Goal: Obtain resource: Download file/media

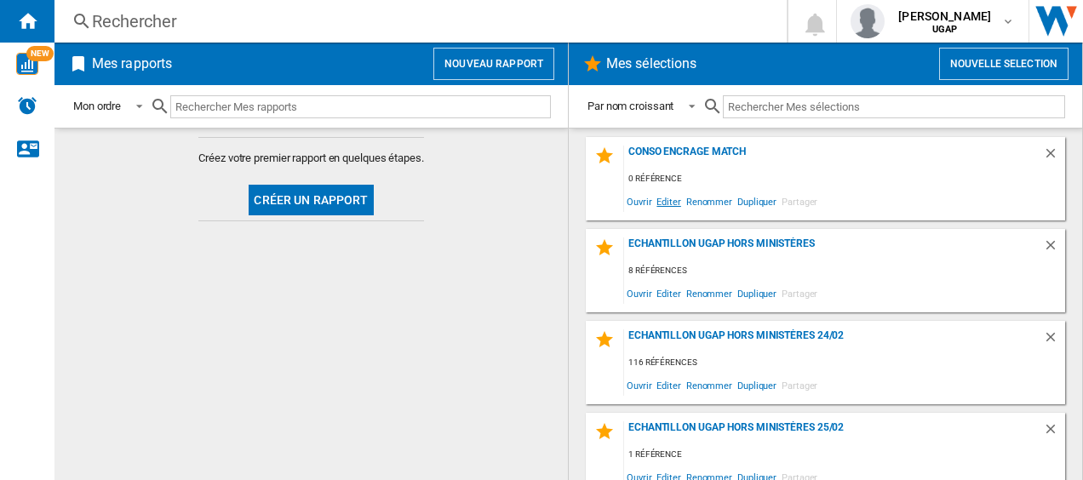
click at [667, 203] on span "Editer" at bounding box center [668, 201] width 29 height 23
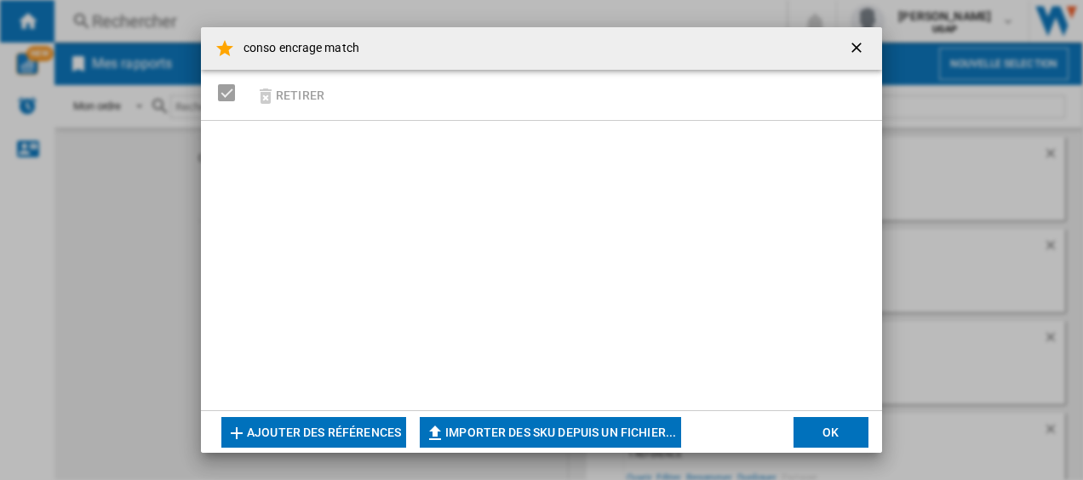
click at [525, 425] on button "Importer des SKU depuis un fichier..." at bounding box center [550, 432] width 261 height 31
type input "**********"
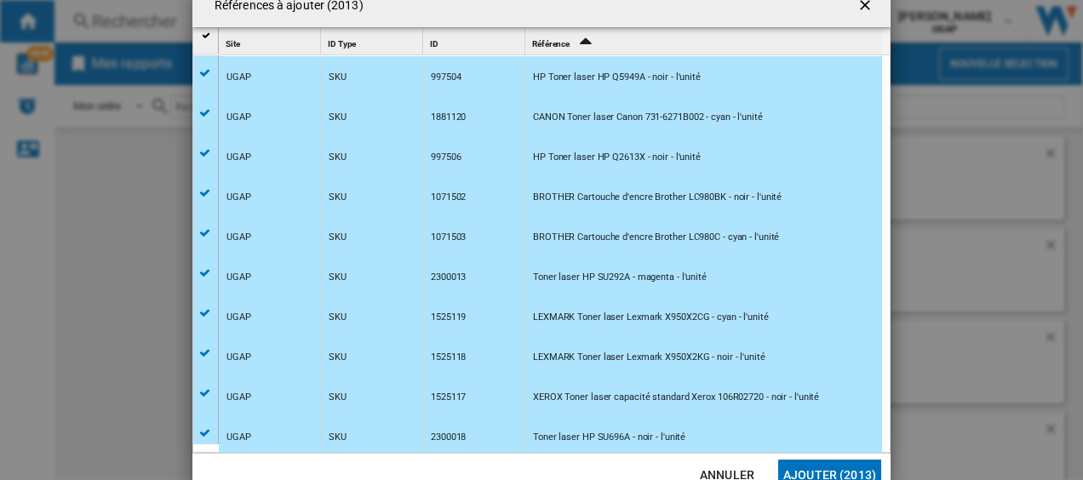
click at [834, 467] on button "Ajouter (2013)" at bounding box center [829, 475] width 103 height 31
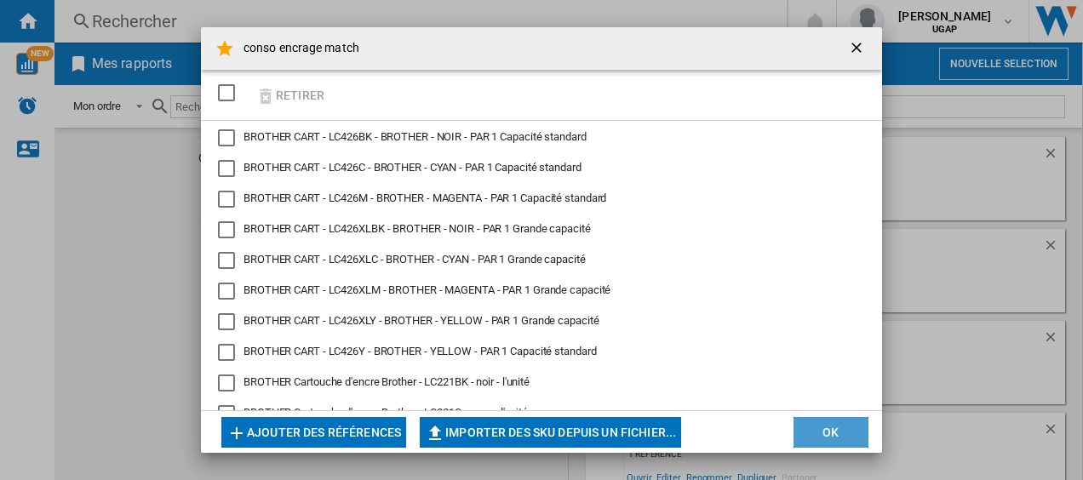
click at [824, 426] on button "OK" at bounding box center [830, 432] width 75 height 31
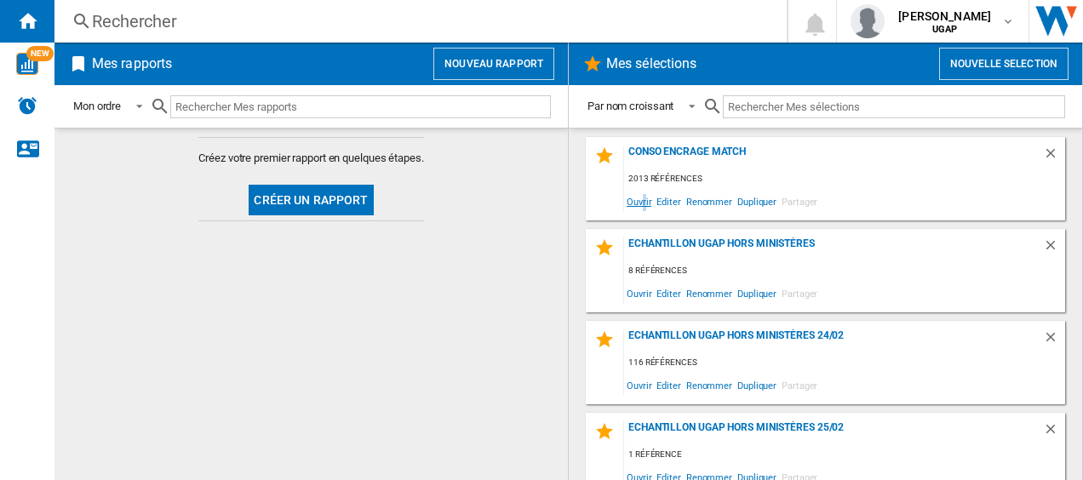
click at [645, 199] on span "Ouvrir" at bounding box center [639, 201] width 30 height 23
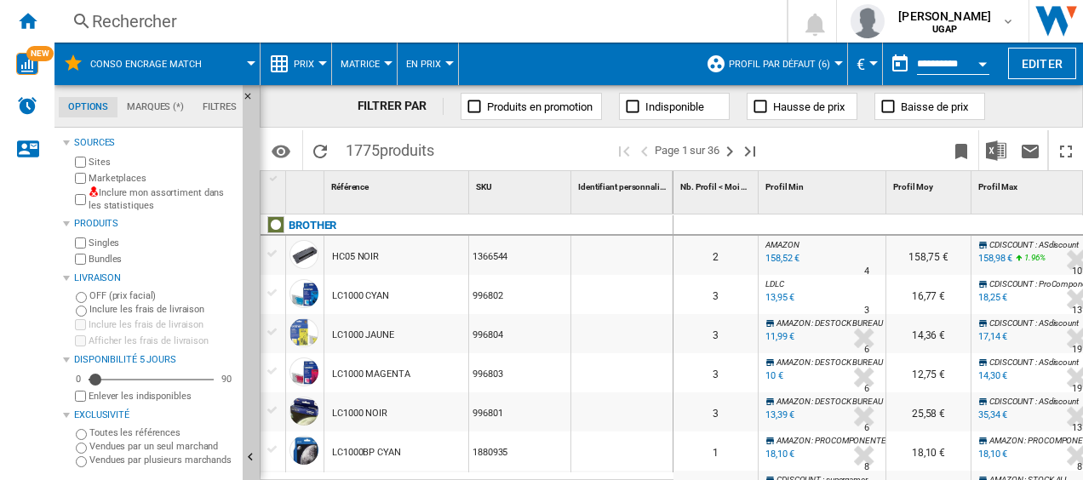
click at [121, 203] on label "Inclure mon assortiment dans les statistiques" at bounding box center [162, 199] width 147 height 26
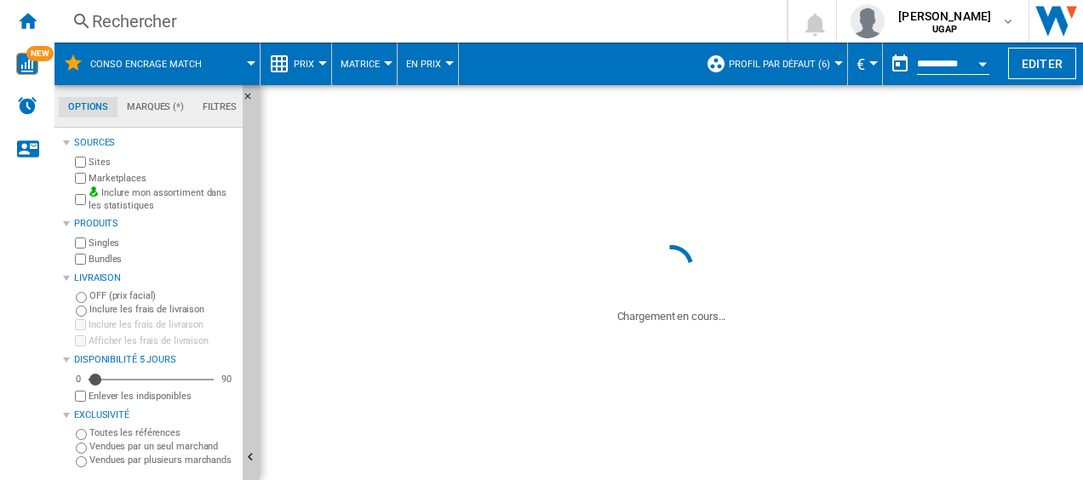
click at [121, 203] on label "Inclure mon assortiment dans les statistiques" at bounding box center [162, 199] width 147 height 26
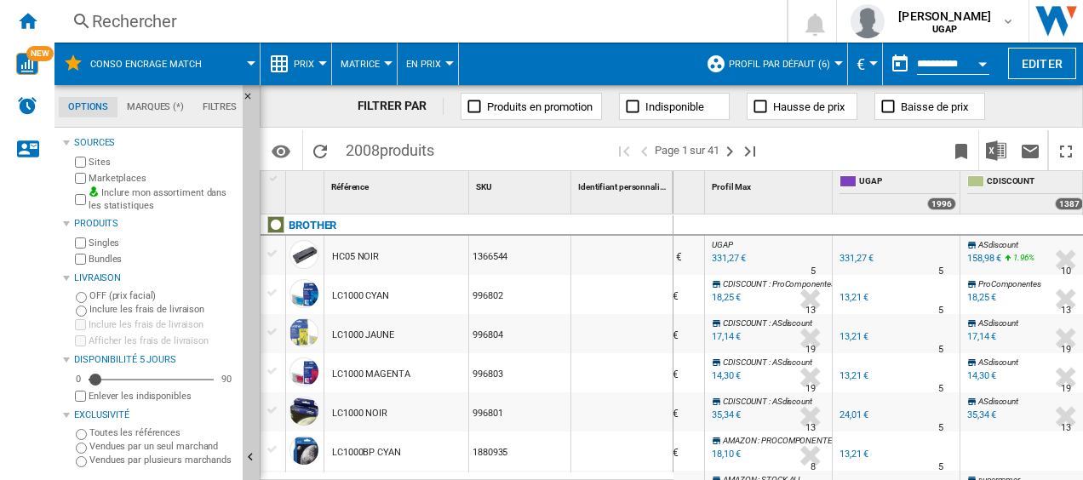
scroll to position [0, 269]
click at [131, 198] on label "Inclure mon assortiment dans les statistiques" at bounding box center [162, 199] width 147 height 26
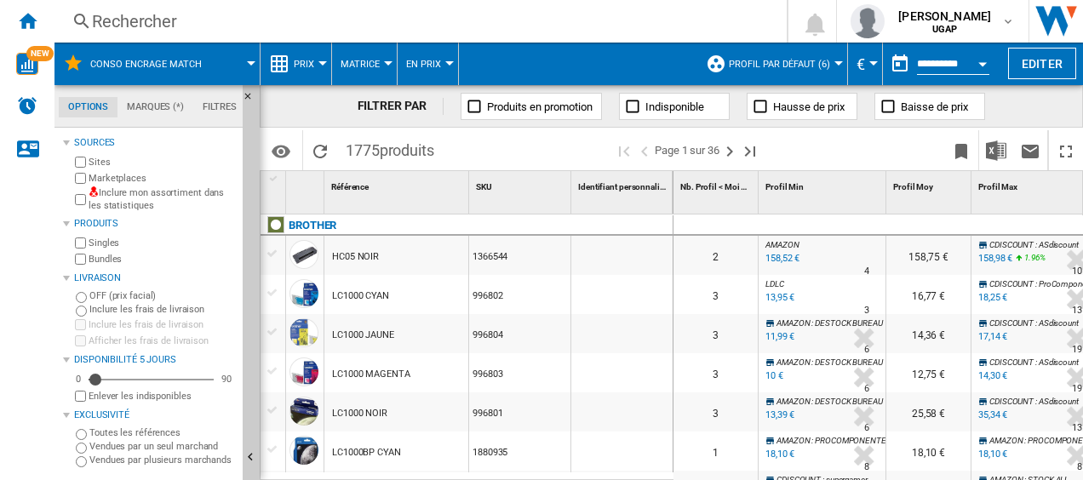
click at [137, 198] on label "Inclure mon assortiment dans les statistiques" at bounding box center [162, 199] width 147 height 26
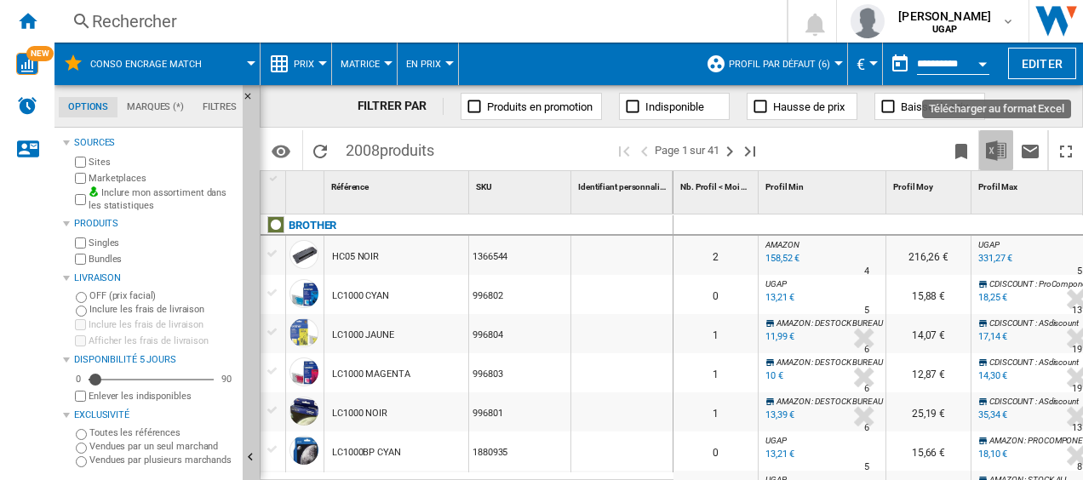
click at [994, 155] on img "Télécharger au format Excel" at bounding box center [996, 150] width 20 height 20
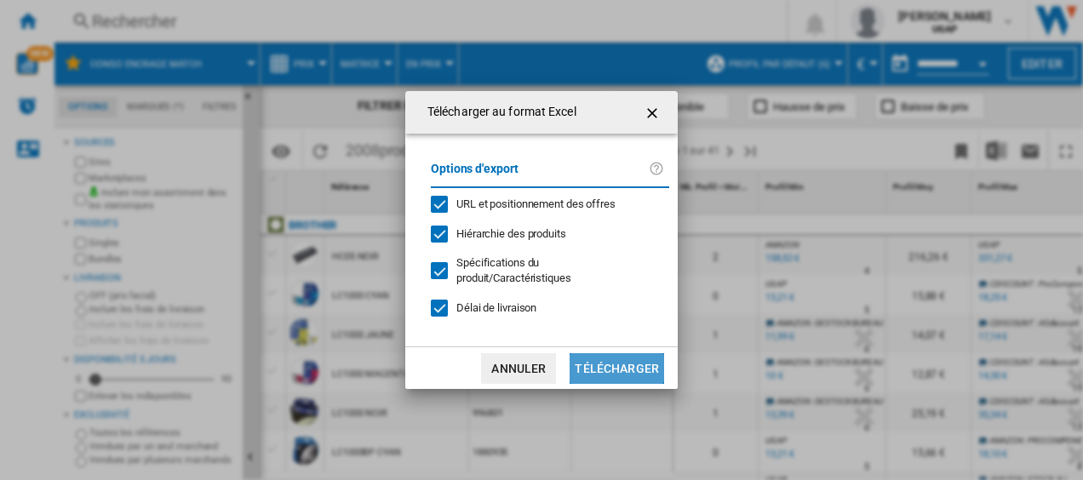
click at [591, 363] on button "Télécharger" at bounding box center [617, 368] width 95 height 31
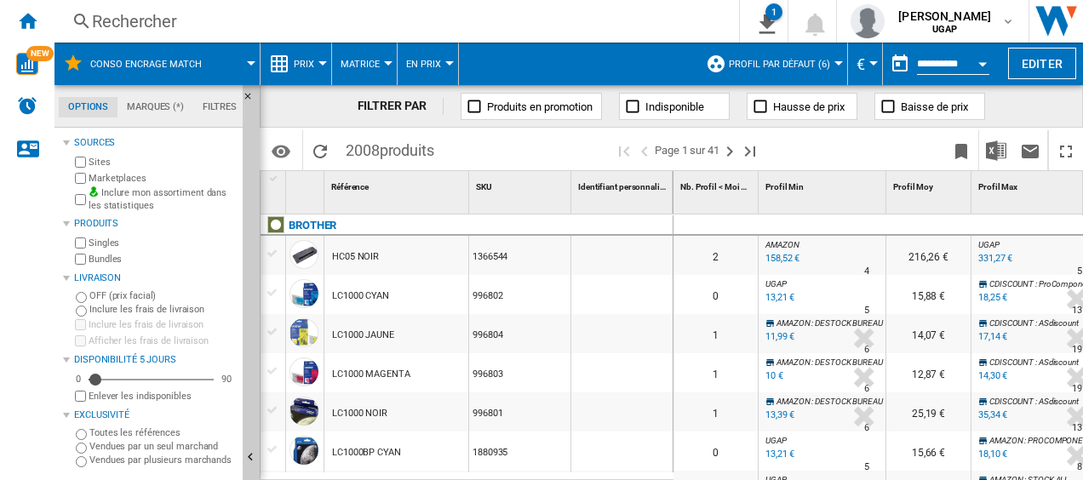
click at [124, 198] on label "Inclure mon assortiment dans les statistiques" at bounding box center [162, 199] width 147 height 26
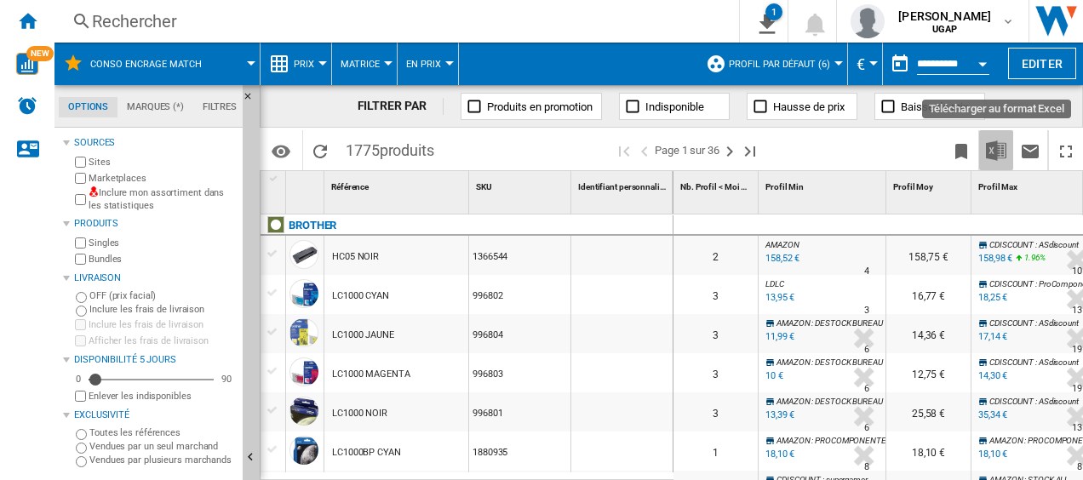
click at [993, 153] on img "Télécharger au format Excel" at bounding box center [996, 150] width 20 height 20
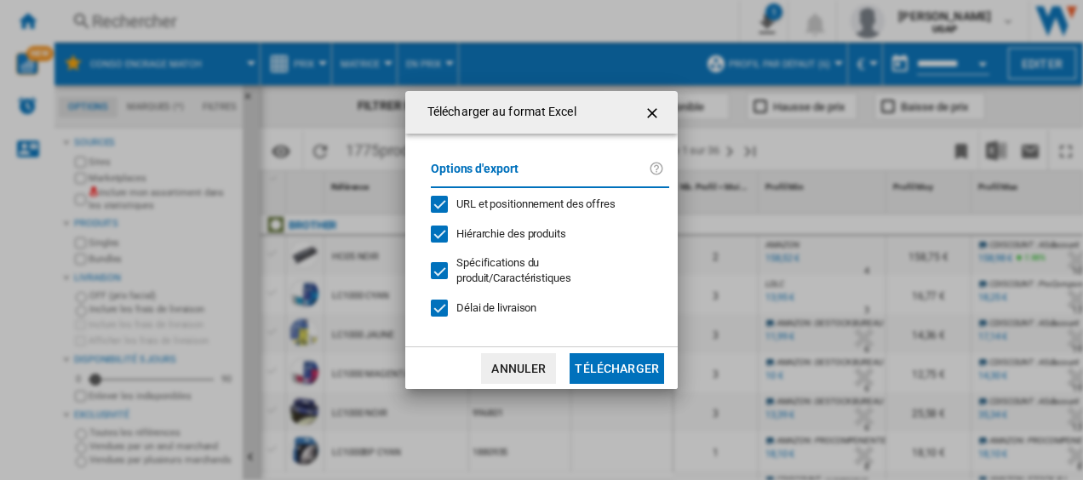
click at [627, 369] on button "Télécharger" at bounding box center [617, 368] width 95 height 31
